Goal: Task Accomplishment & Management: Complete application form

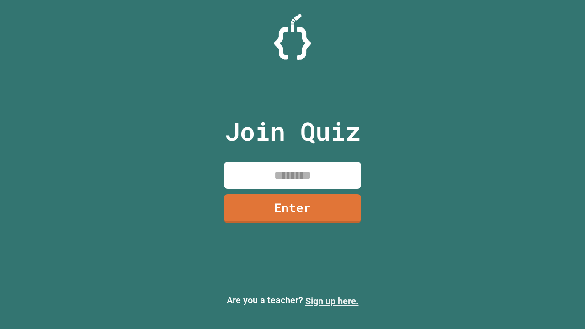
click at [332, 301] on link "Sign up here." at bounding box center [331, 301] width 53 height 11
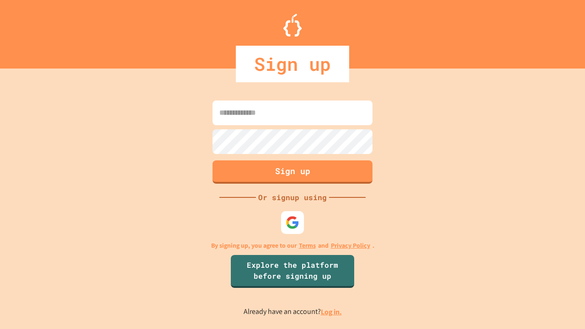
click at [332, 312] on link "Log in." at bounding box center [331, 312] width 21 height 10
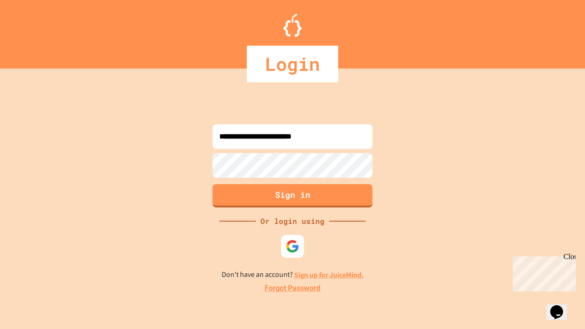
type input "**********"
